Goal: Check status: Check status

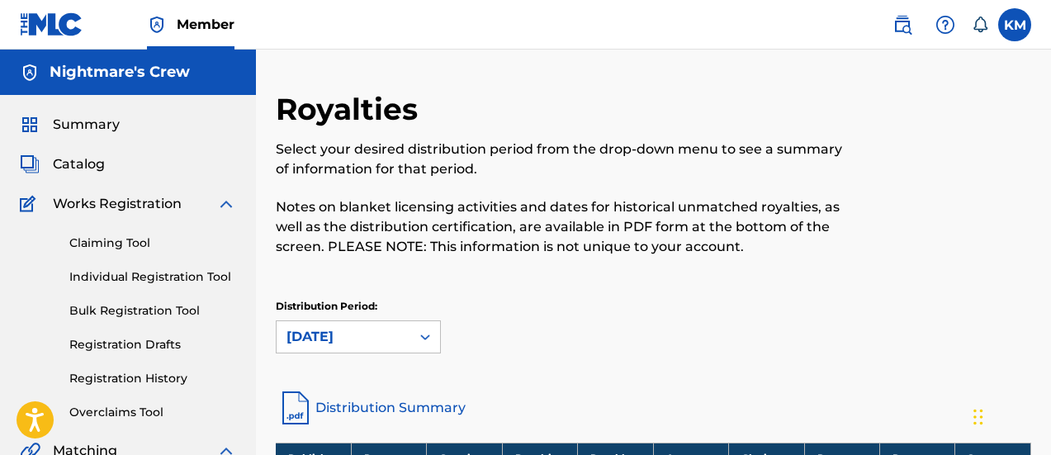
scroll to position [330, 0]
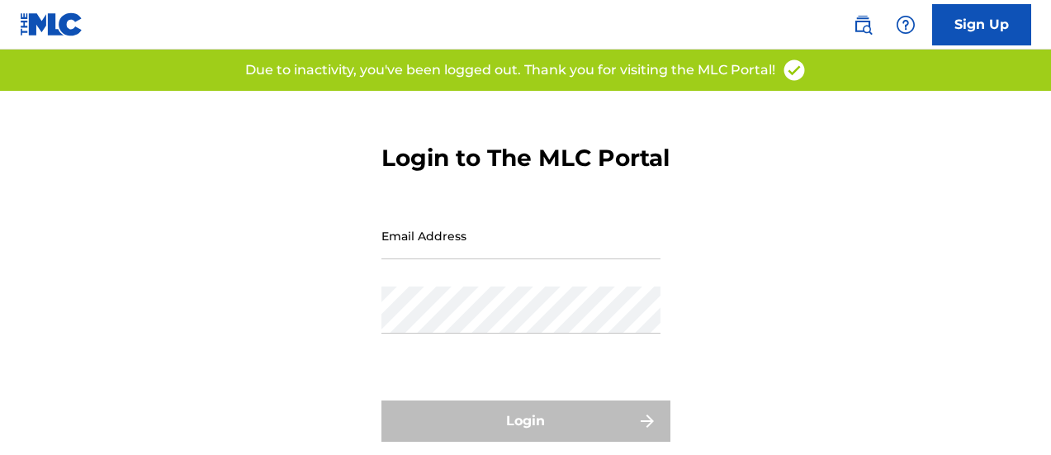
click at [462, 259] on input "Email Address" at bounding box center [521, 235] width 279 height 47
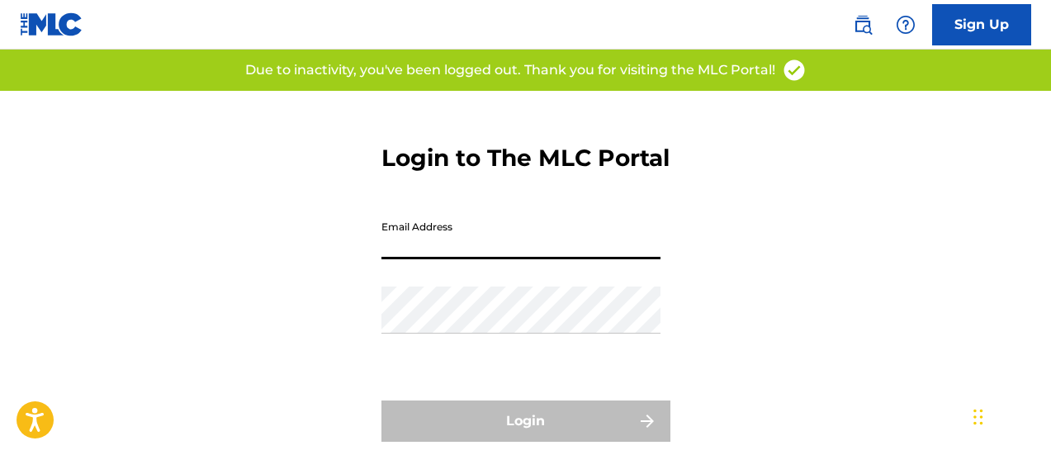
click at [482, 259] on input "Email Address" at bounding box center [521, 235] width 279 height 47
type input "[EMAIL_ADDRESS][DOMAIN_NAME]"
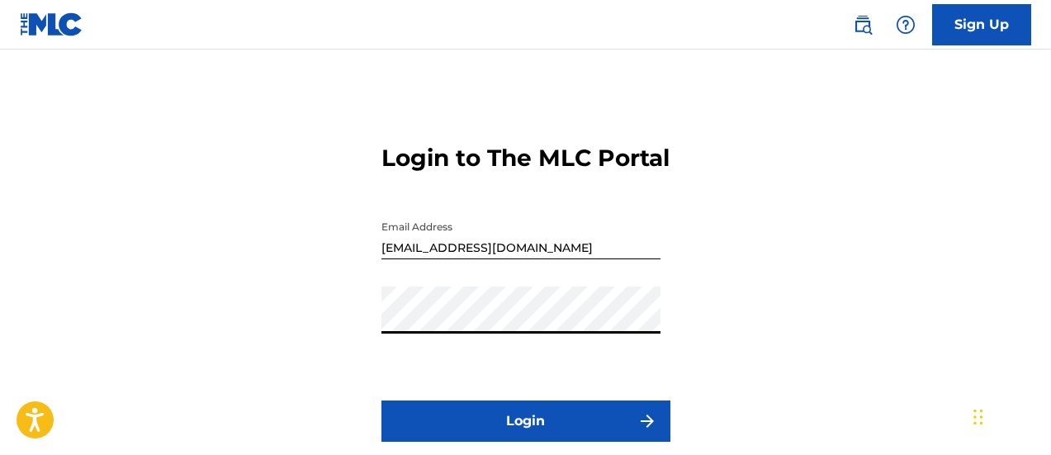
click at [501, 442] on button "Login" at bounding box center [526, 421] width 289 height 41
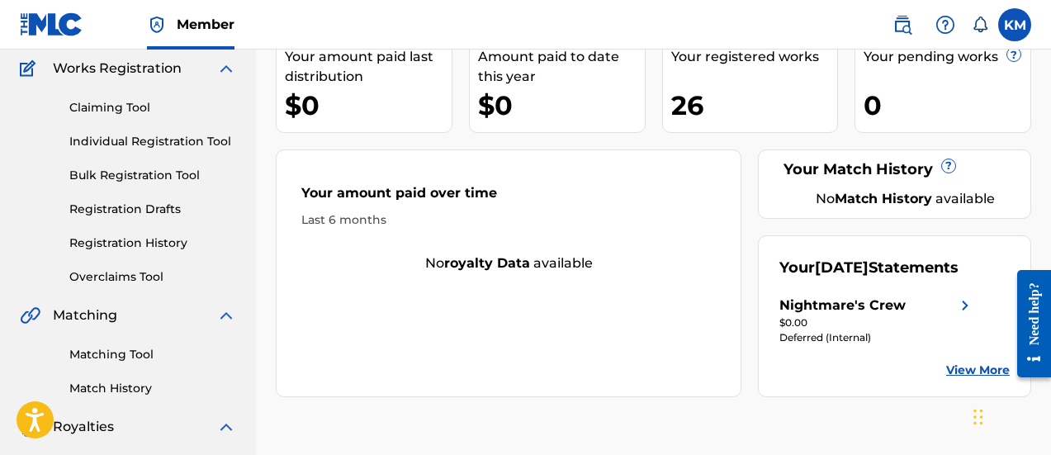
scroll to position [165, 0]
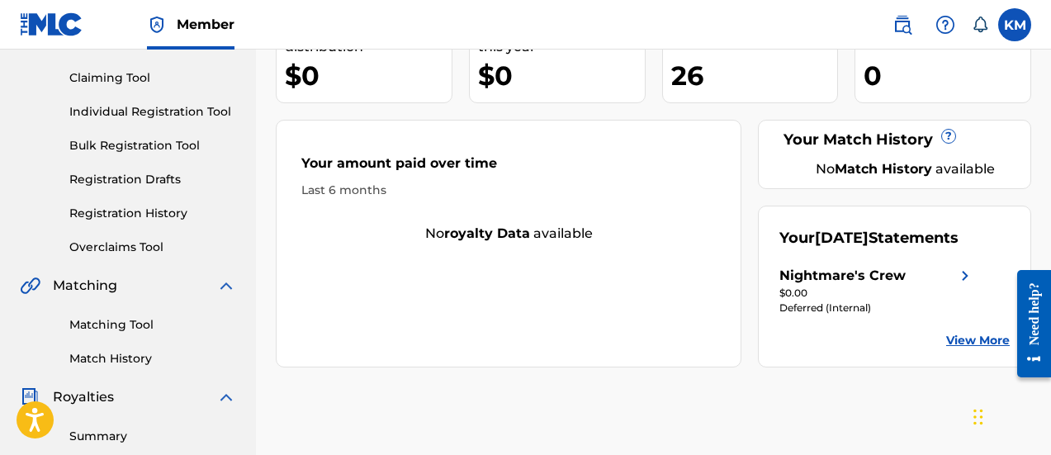
click at [973, 349] on link "View More" at bounding box center [979, 340] width 64 height 17
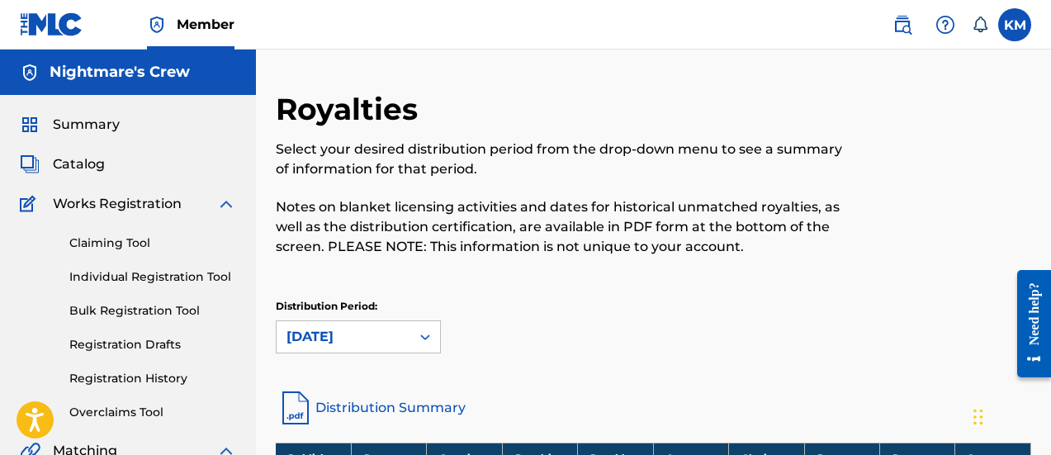
click at [75, 123] on span "Summary" at bounding box center [86, 125] width 67 height 20
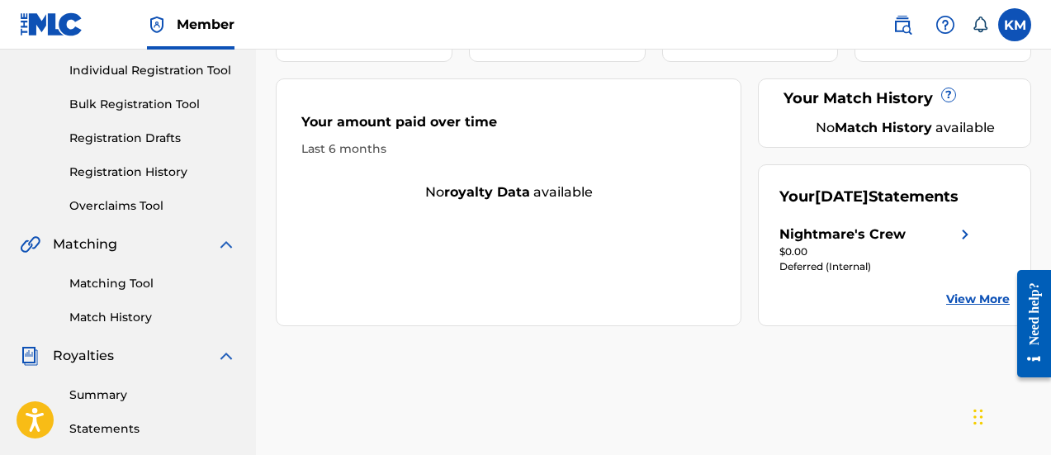
scroll to position [248, 0]
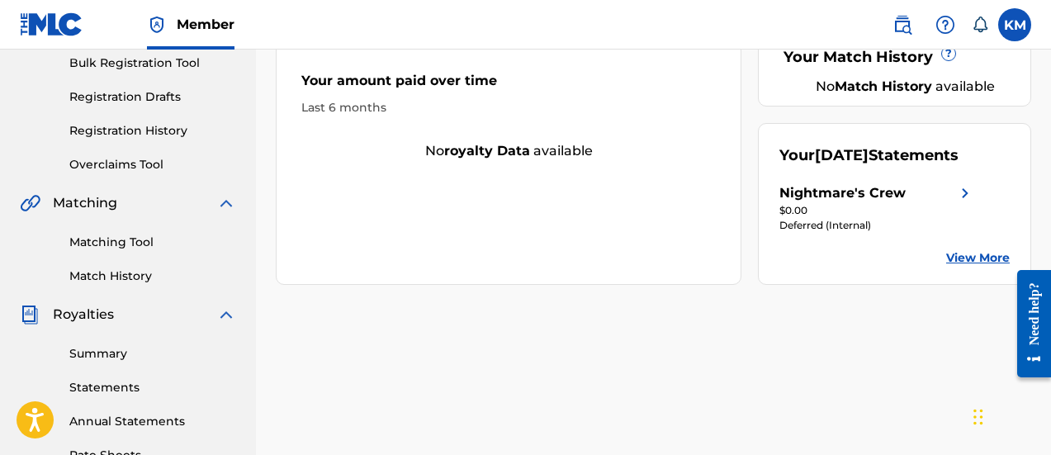
click at [101, 355] on link "Summary" at bounding box center [152, 353] width 167 height 17
